Goal: Task Accomplishment & Management: Check status

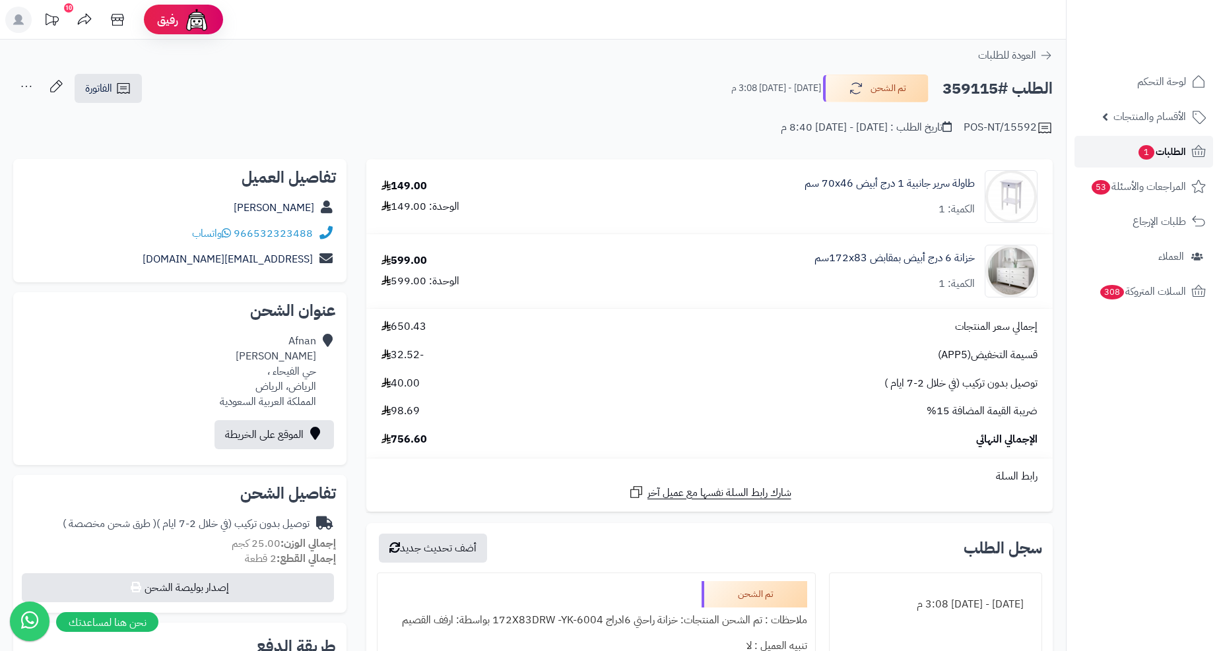
click at [1182, 156] on span "الطلبات 1" at bounding box center [1161, 152] width 49 height 18
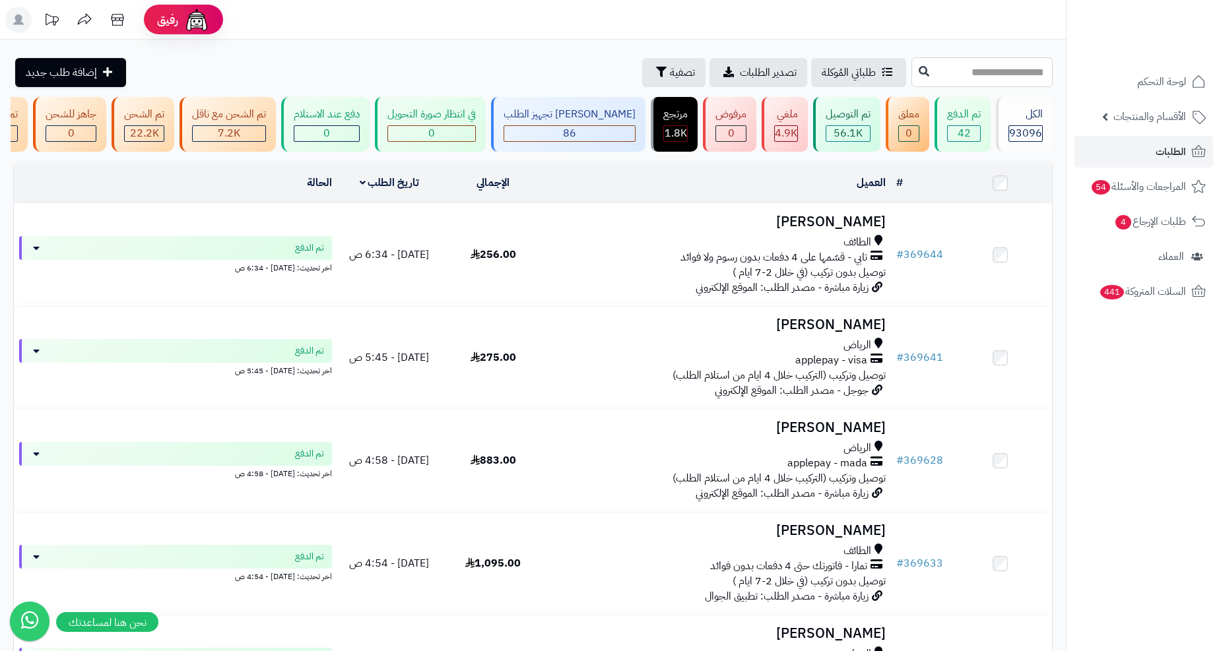
click at [948, 74] on input "text" at bounding box center [981, 72] width 141 height 30
paste input "******"
type input "******"
